Goal: Task Accomplishment & Management: Use online tool/utility

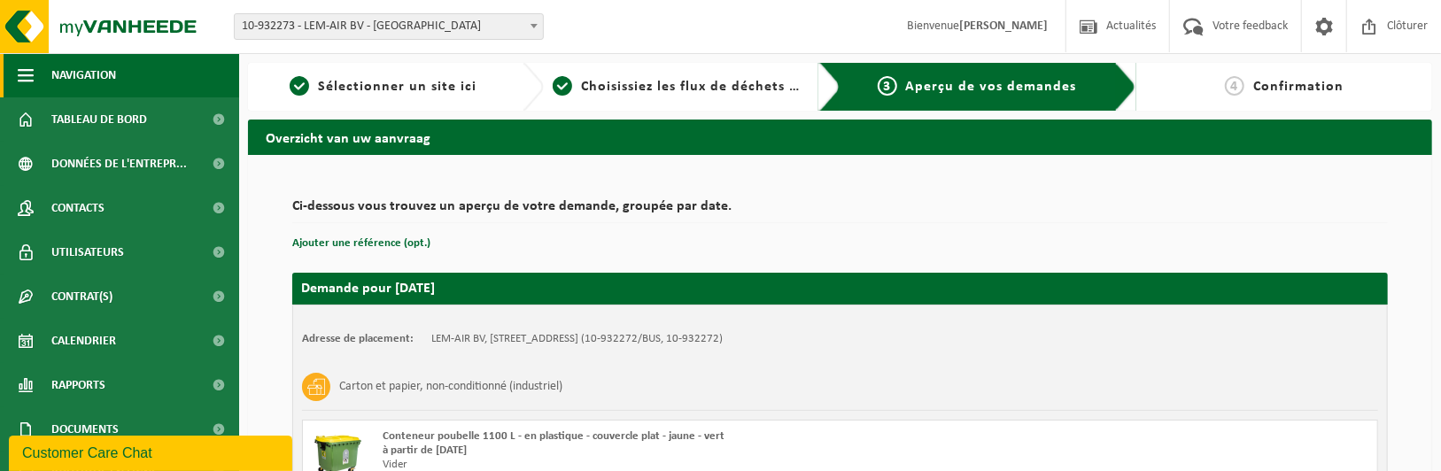
click at [113, 72] on span "Navigation" at bounding box center [83, 75] width 65 height 44
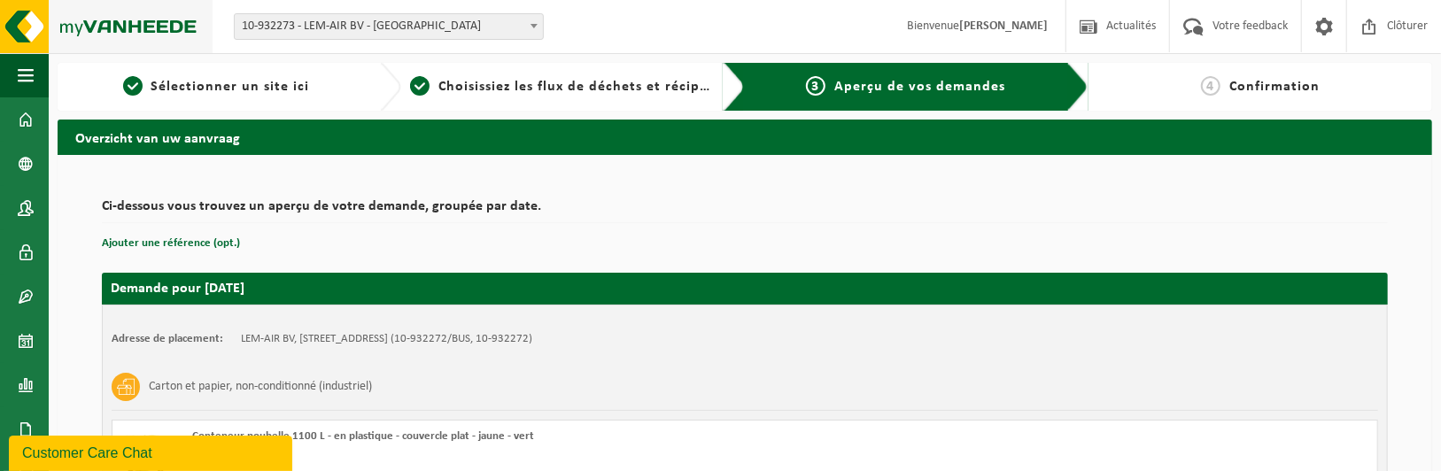
click at [130, 34] on img at bounding box center [106, 26] width 213 height 53
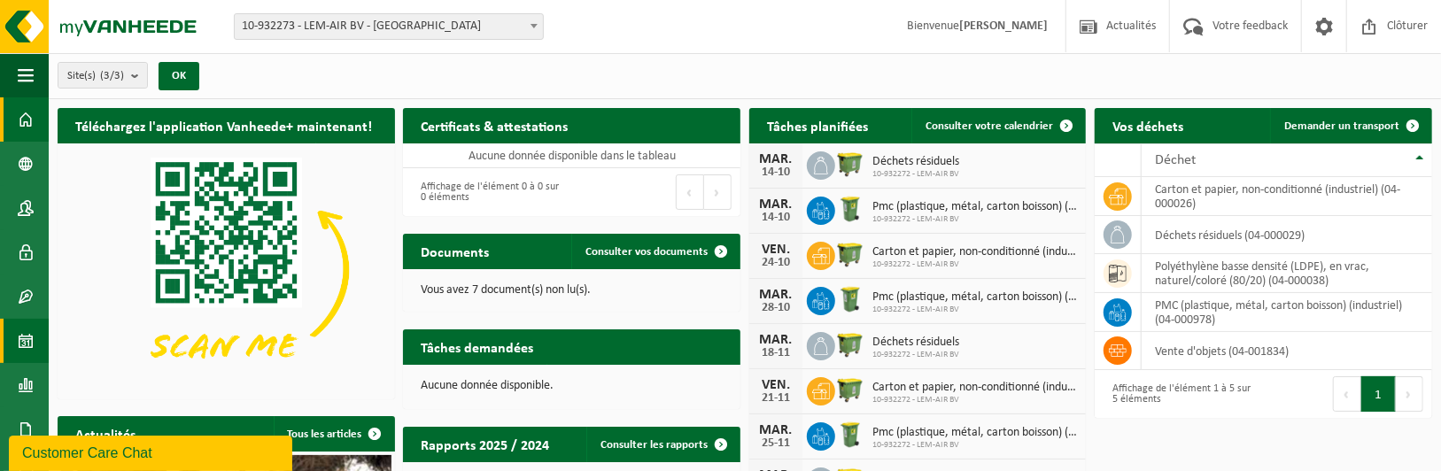
click at [25, 356] on span at bounding box center [26, 341] width 16 height 44
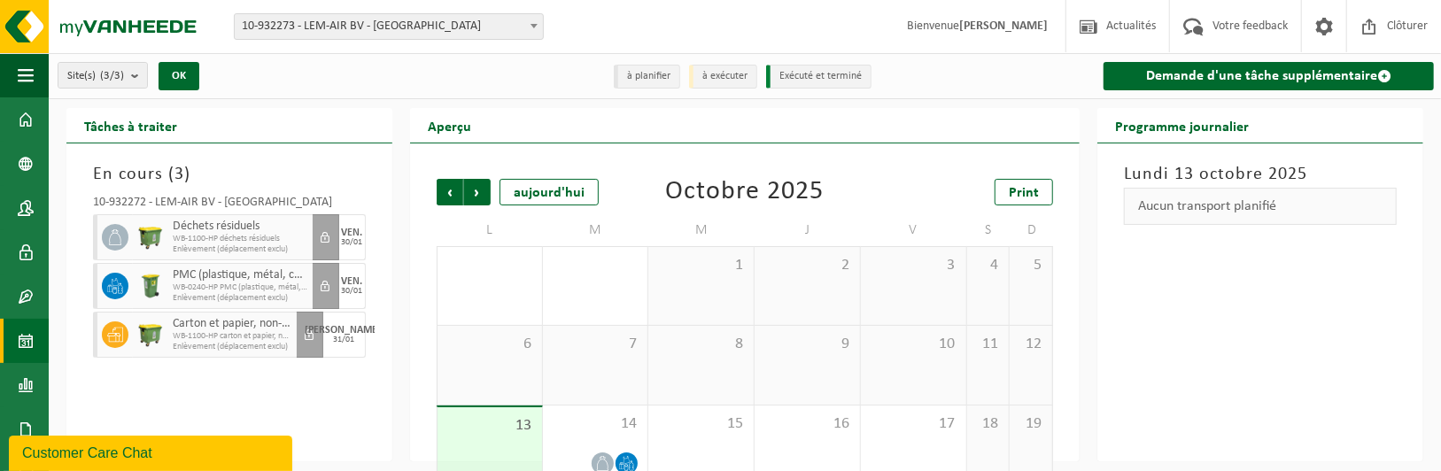
scroll to position [190, 0]
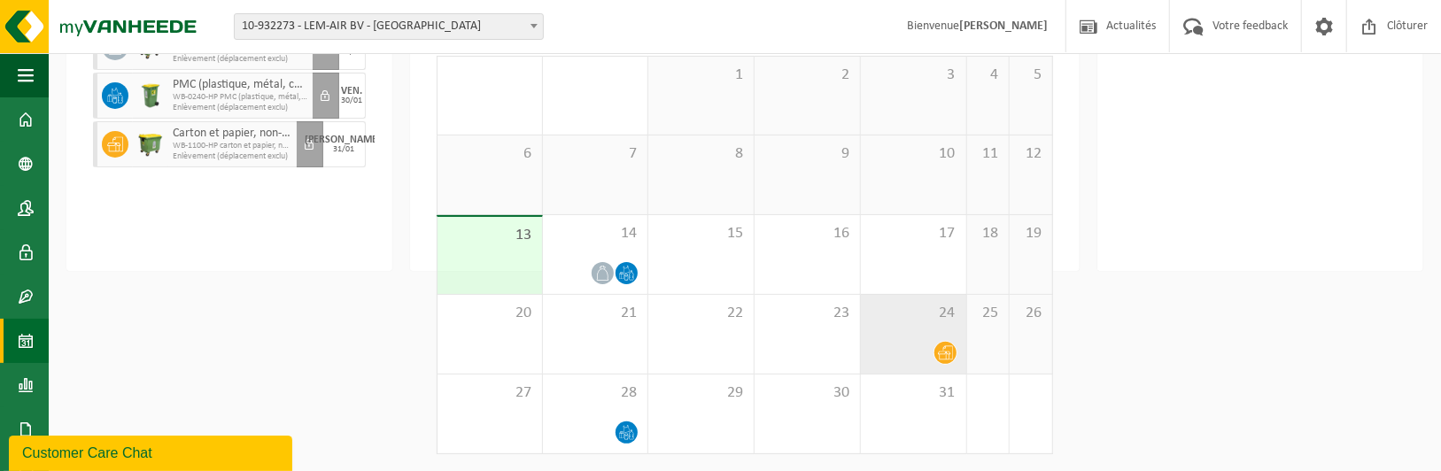
click at [926, 338] on div "24" at bounding box center [913, 334] width 105 height 79
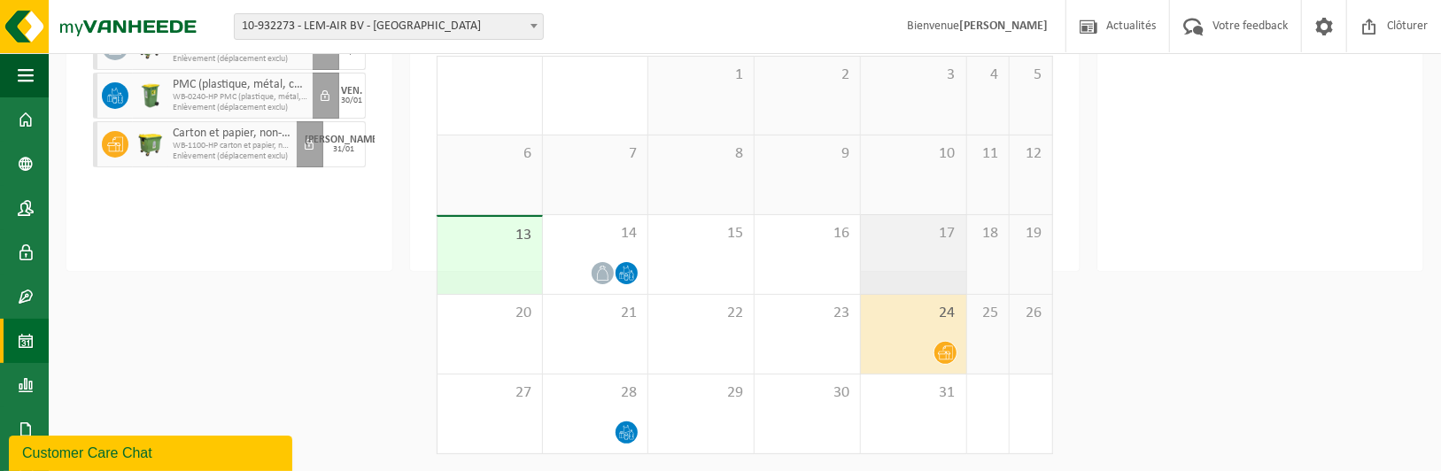
click at [913, 253] on div "17" at bounding box center [913, 254] width 105 height 79
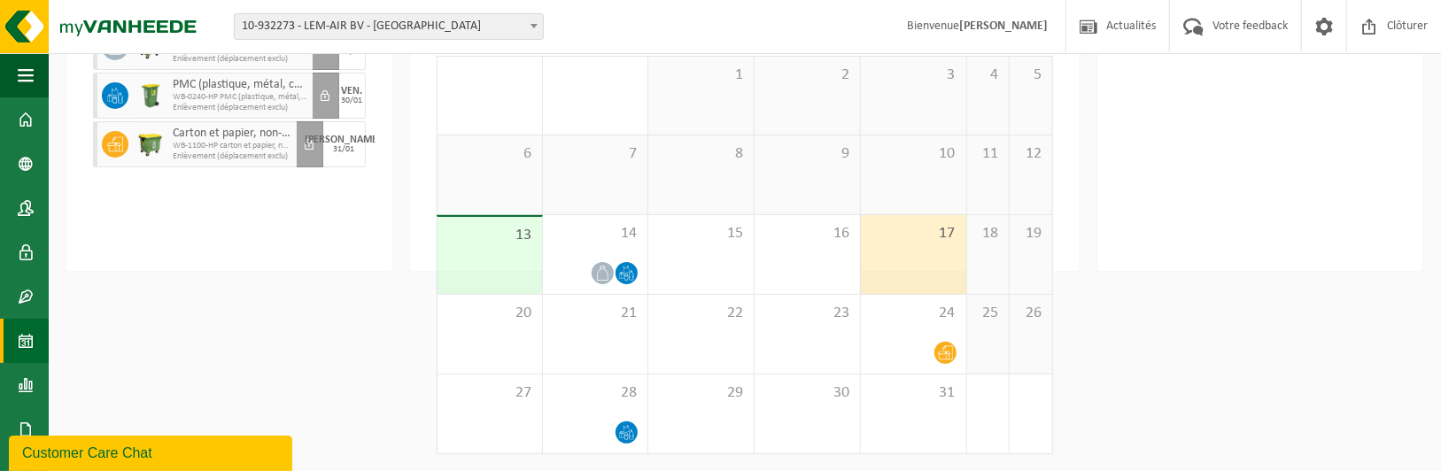
click at [912, 272] on div "17" at bounding box center [913, 254] width 105 height 79
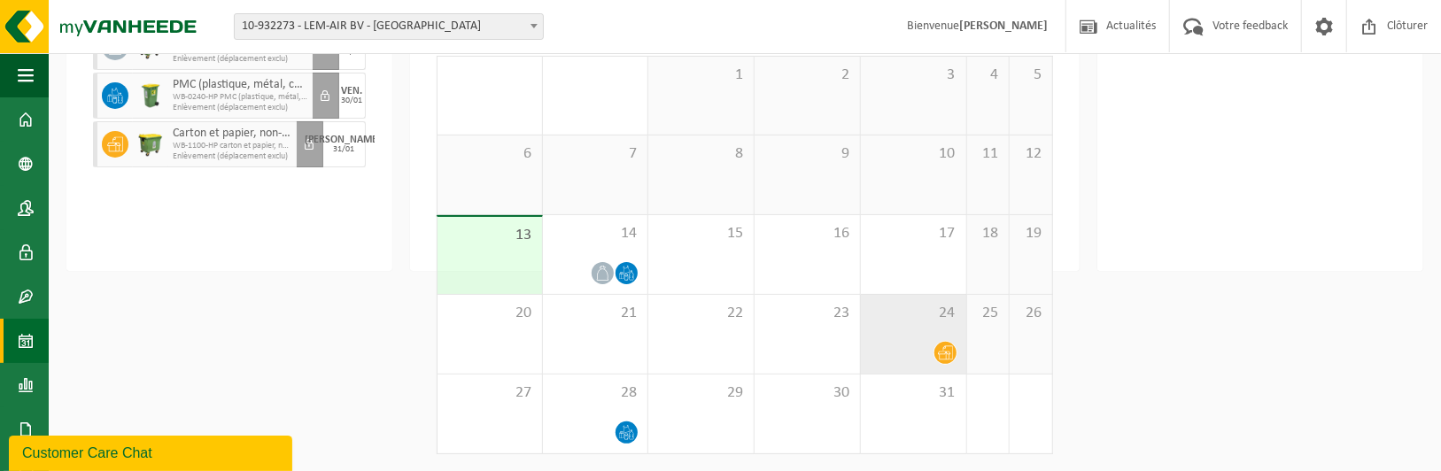
click at [888, 310] on span "24" at bounding box center [914, 313] width 88 height 19
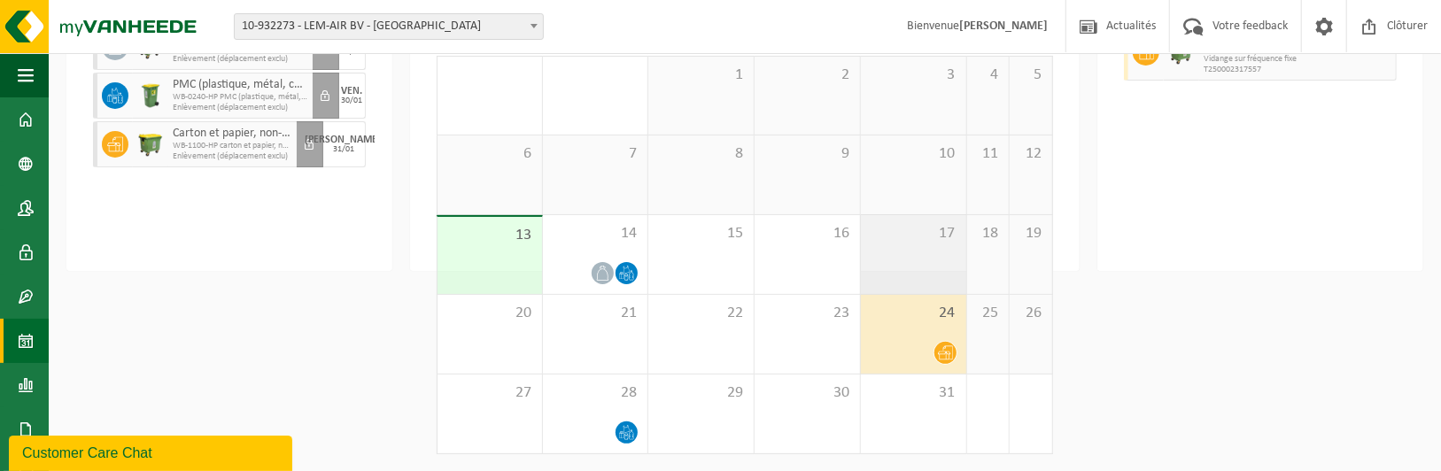
click at [889, 283] on div "17" at bounding box center [913, 254] width 105 height 79
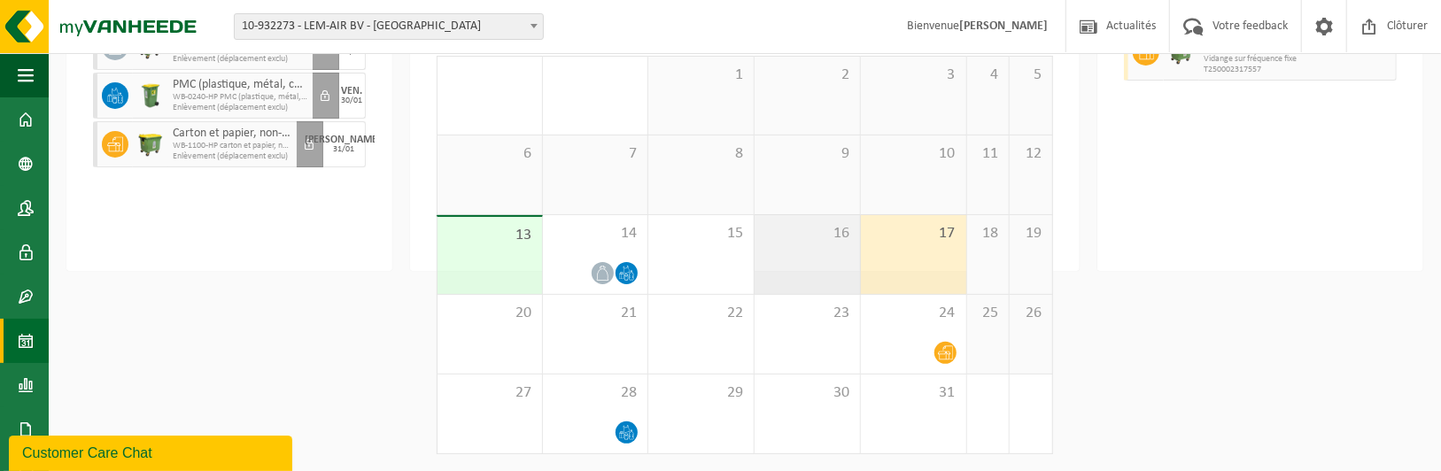
click at [774, 250] on div "16" at bounding box center [807, 254] width 105 height 79
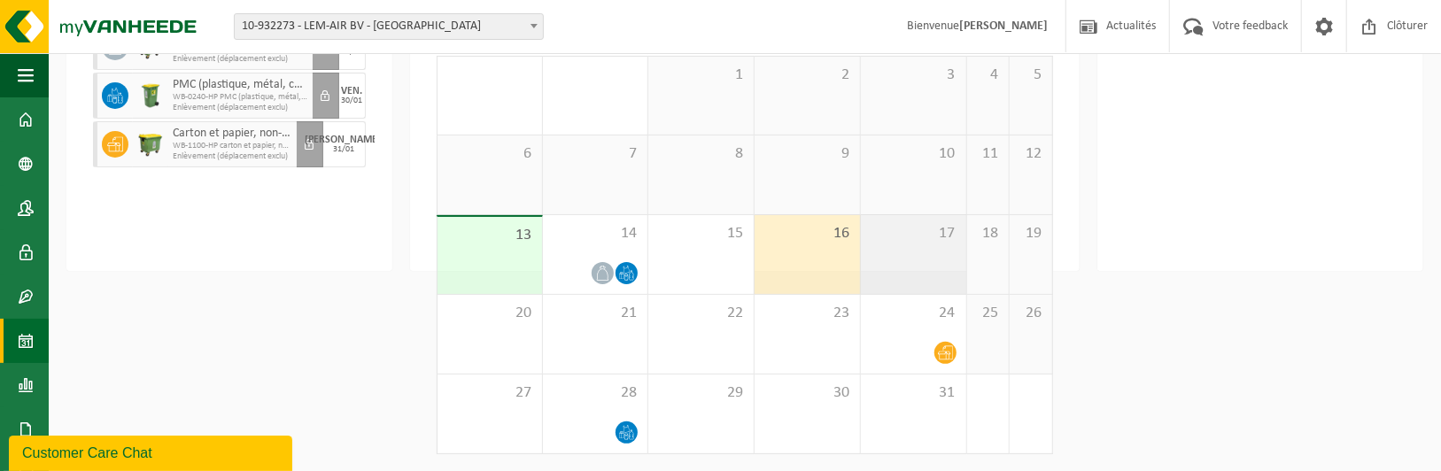
click at [912, 243] on div "17" at bounding box center [913, 254] width 105 height 79
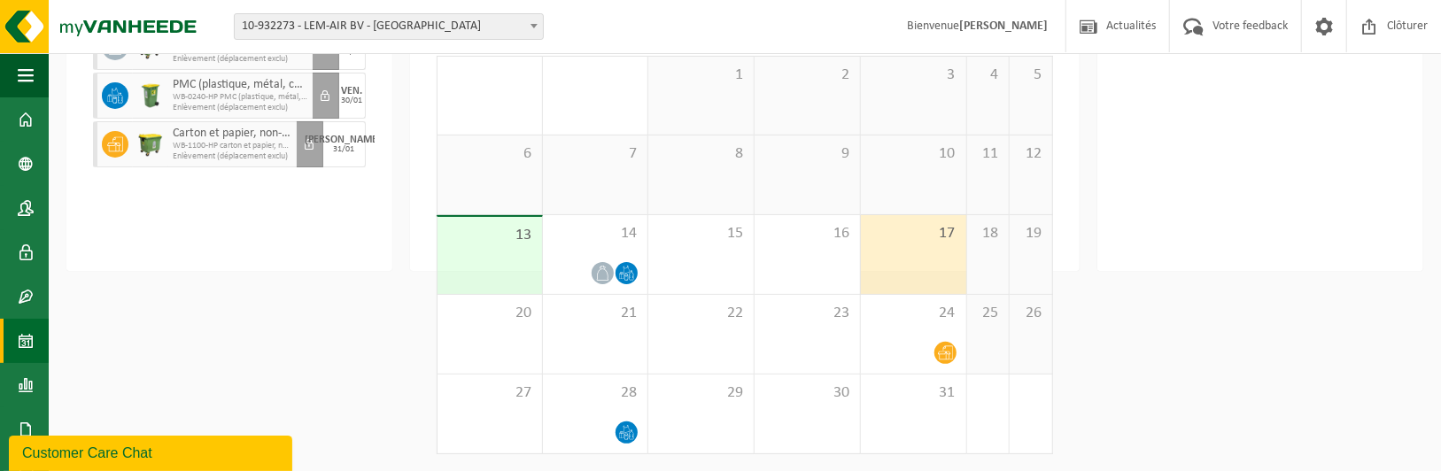
click at [921, 252] on div "17" at bounding box center [913, 254] width 105 height 79
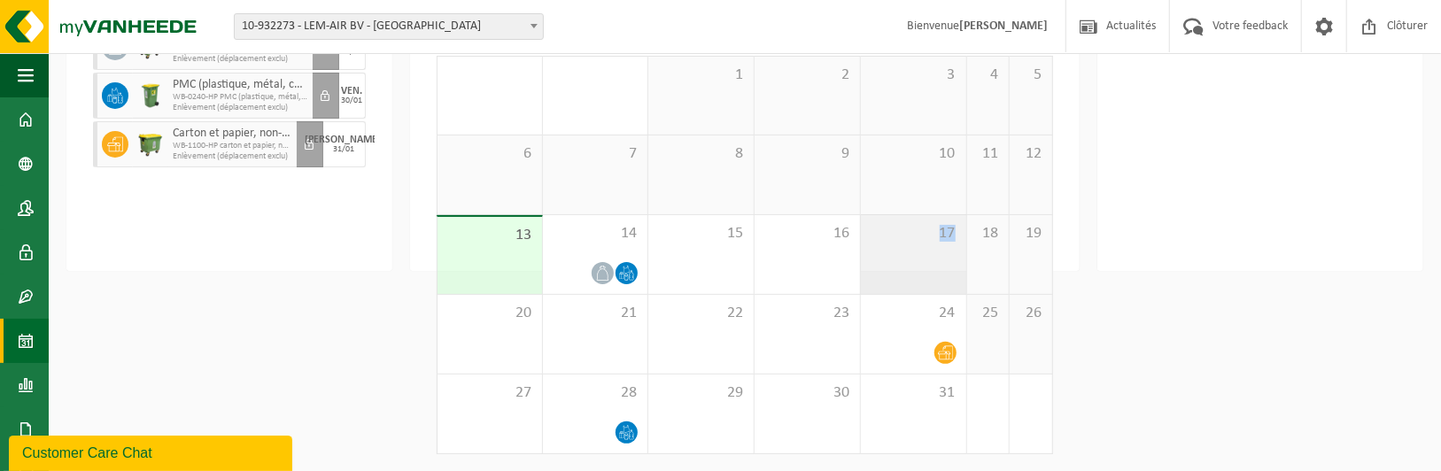
click at [921, 252] on div "17" at bounding box center [913, 254] width 105 height 79
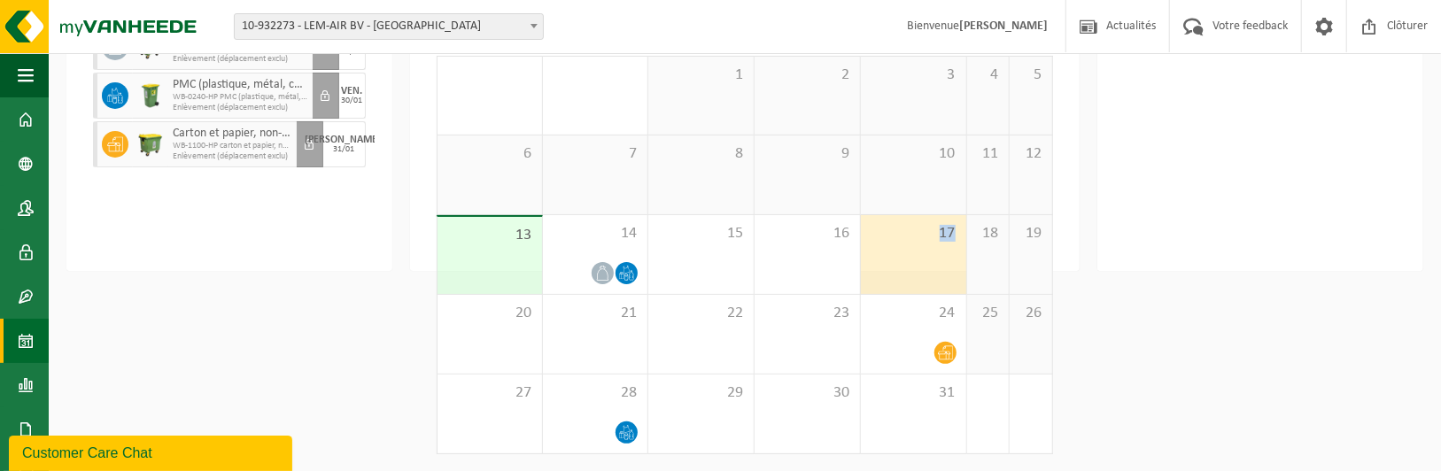
click at [930, 254] on div "17" at bounding box center [913, 254] width 105 height 79
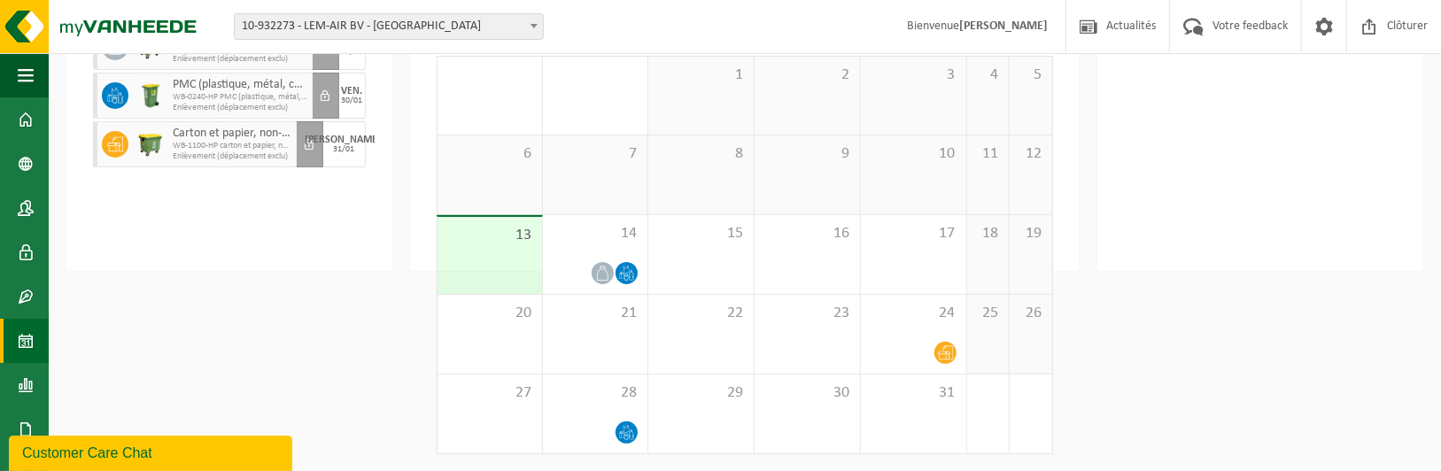
scroll to position [0, 0]
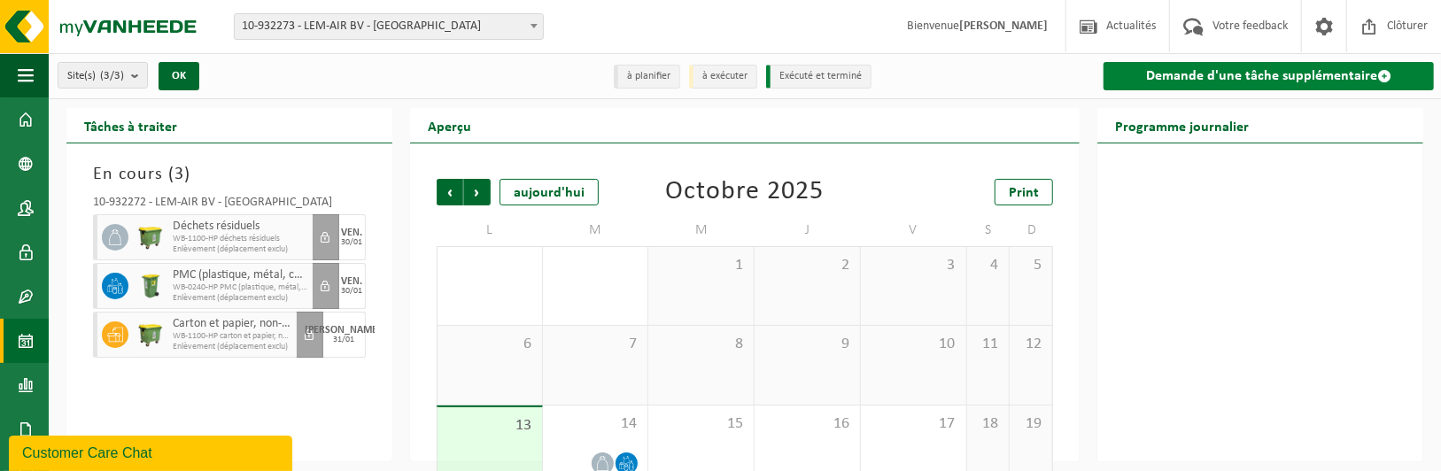
click at [1254, 70] on link "Demande d'une tâche supplémentaire" at bounding box center [1269, 76] width 330 height 28
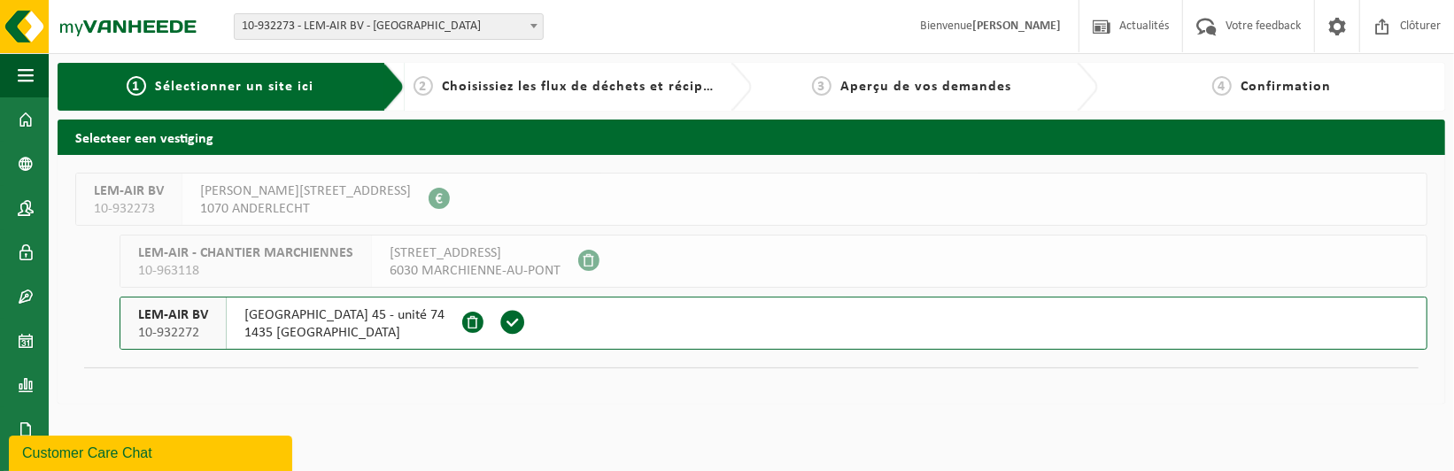
click at [551, 315] on button "LEM-AIR BV 10-932272 RUE DES SABLIÈRES 45 - unité 74 1435 MONT-SAINT-GUIBERT" at bounding box center [774, 323] width 1308 height 53
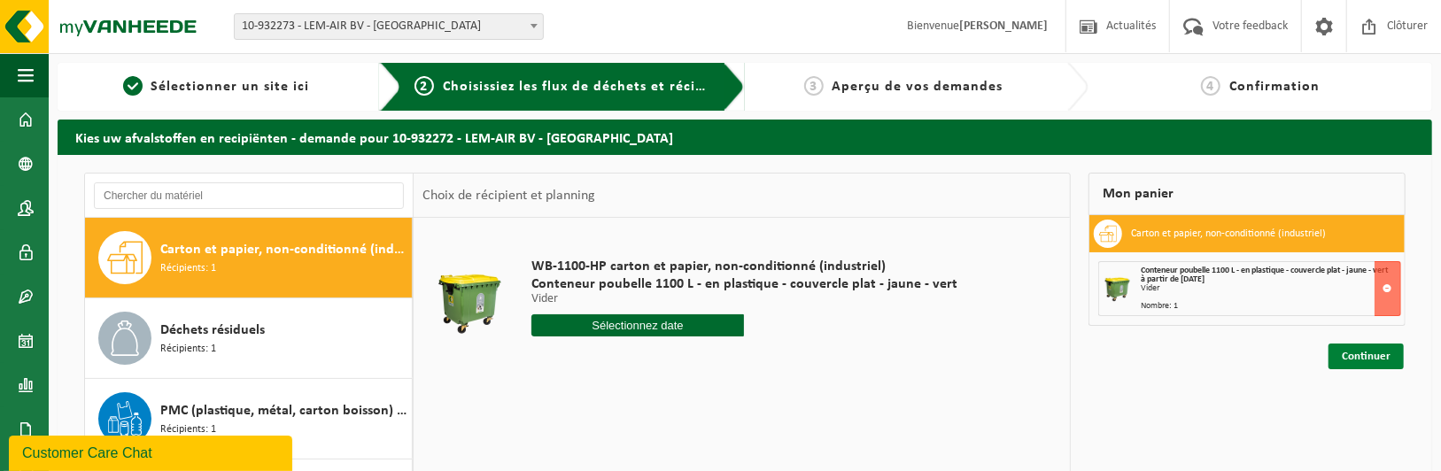
click at [1349, 350] on link "Continuer" at bounding box center [1366, 357] width 75 height 26
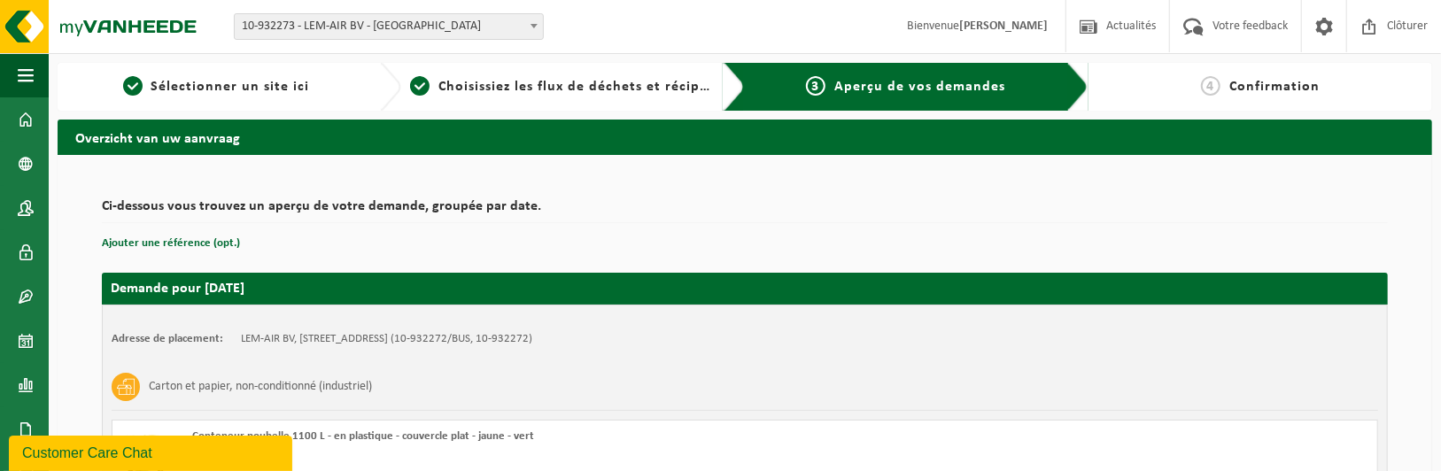
scroll to position [195, 0]
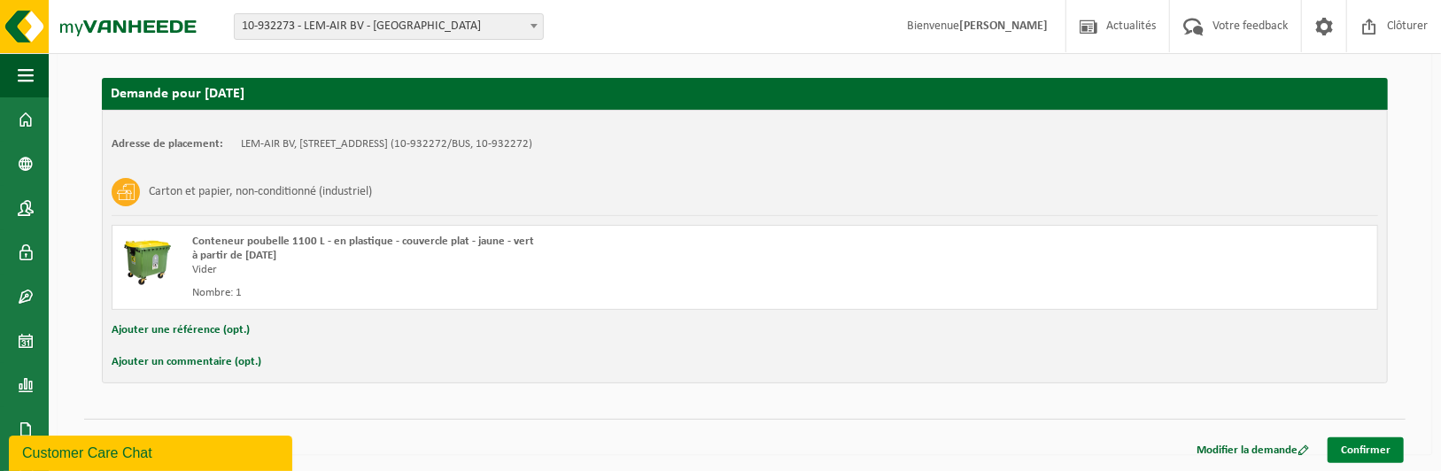
click at [1380, 442] on link "Confirmer" at bounding box center [1366, 451] width 76 height 26
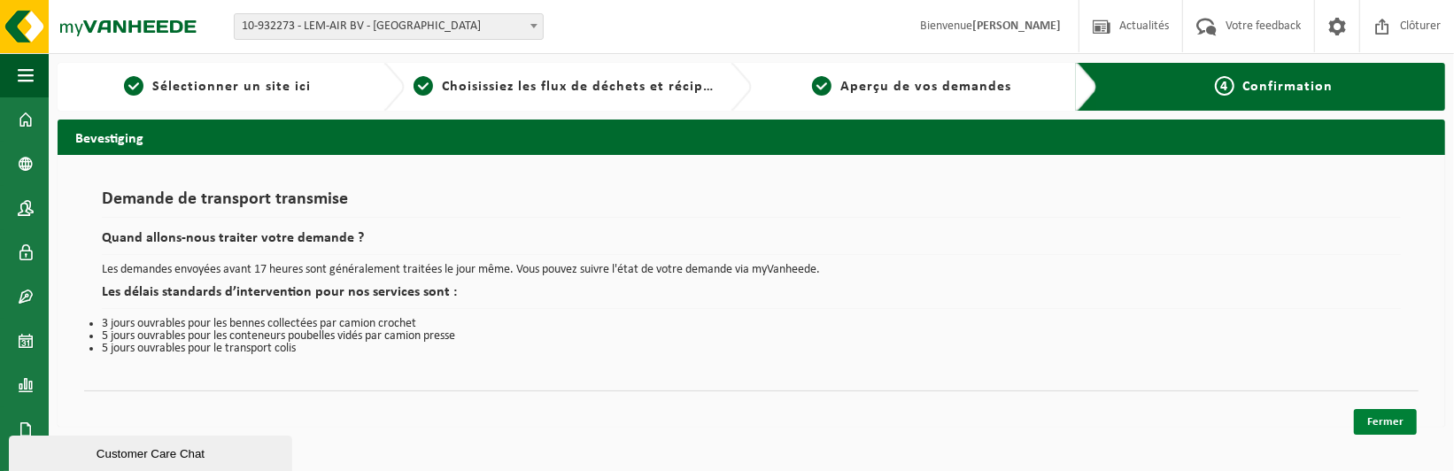
click at [1404, 423] on link "Fermer" at bounding box center [1385, 422] width 63 height 26
